Goal: Task Accomplishment & Management: Complete application form

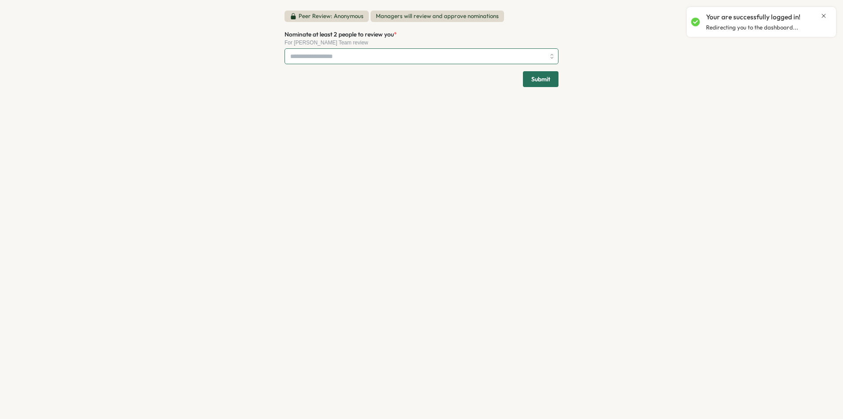
click at [430, 57] on input "Nominate at least 2 people to review you *" at bounding box center [417, 56] width 255 height 15
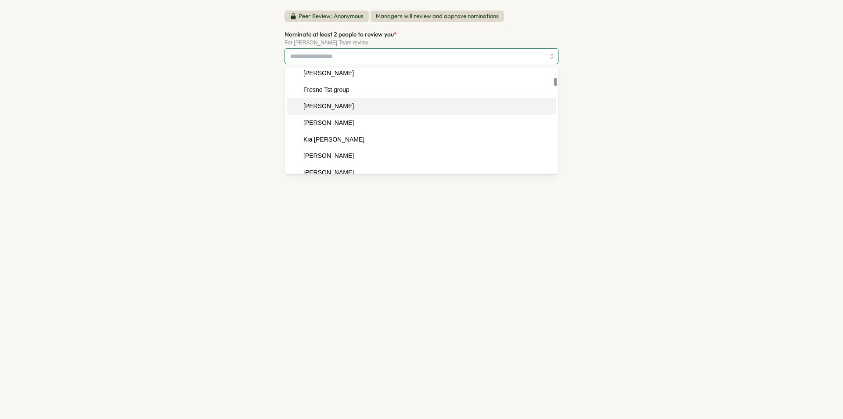
scroll to position [475, 0]
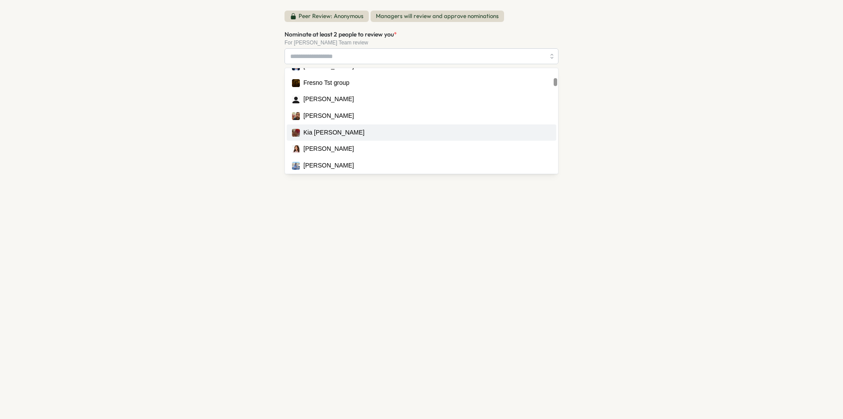
click at [187, 125] on div "Peer Review: Anonymous Managers will review and approve nominations Nominate at…" at bounding box center [421, 209] width 843 height 419
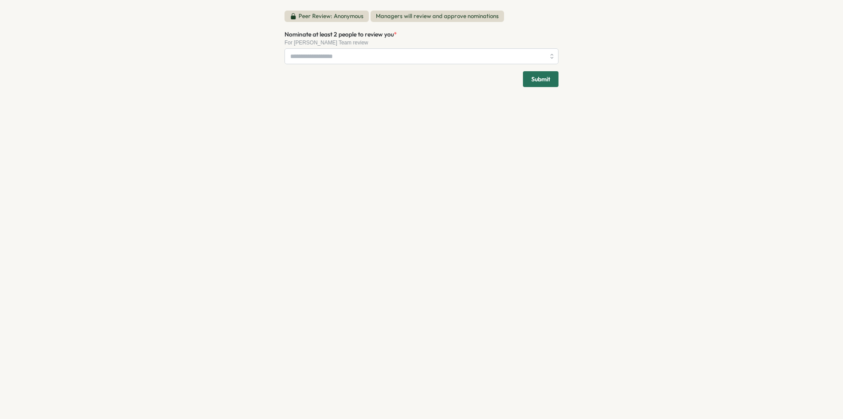
click at [25, 193] on div "Peer Review: Anonymous Managers will review and approve nominations Nominate at…" at bounding box center [421, 209] width 843 height 419
click at [361, 56] on input "Nominate at least 2 people to review you *" at bounding box center [417, 56] width 255 height 15
click at [530, 123] on div "Peer Review: Anonymous Managers will review and approve nominations Nominate at…" at bounding box center [421, 209] width 295 height 419
click at [394, 52] on div "[PERSON_NAME]" at bounding box center [416, 57] width 257 height 17
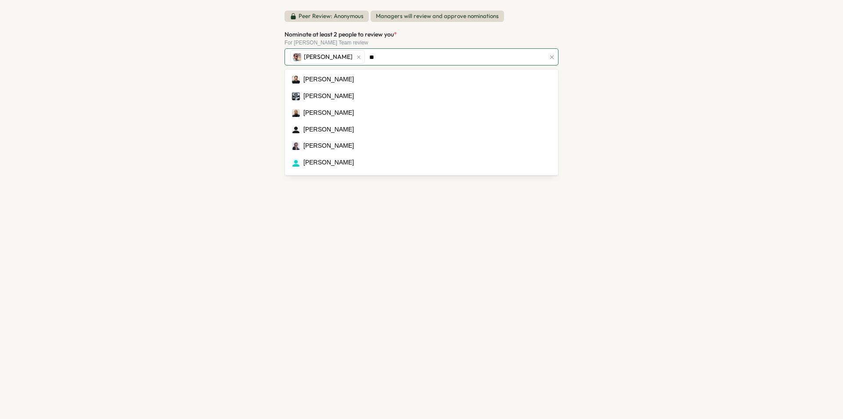
type input "***"
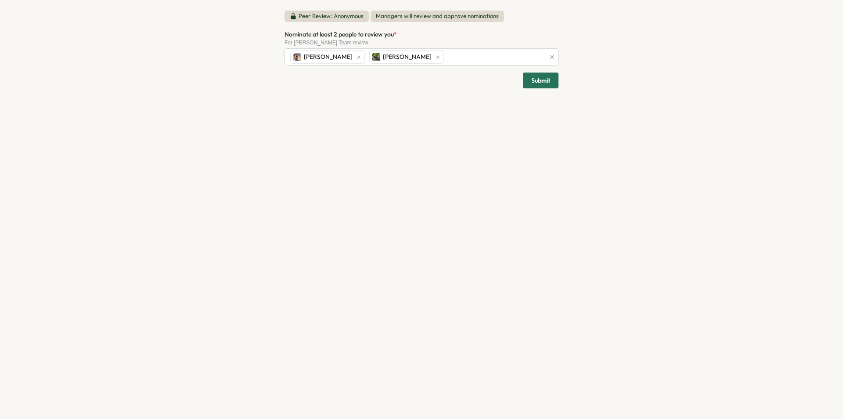
click at [208, 93] on div "Peer Review: Anonymous Managers will review and approve nominations Nominate at…" at bounding box center [421, 209] width 843 height 419
